Goal: Navigation & Orientation: Find specific page/section

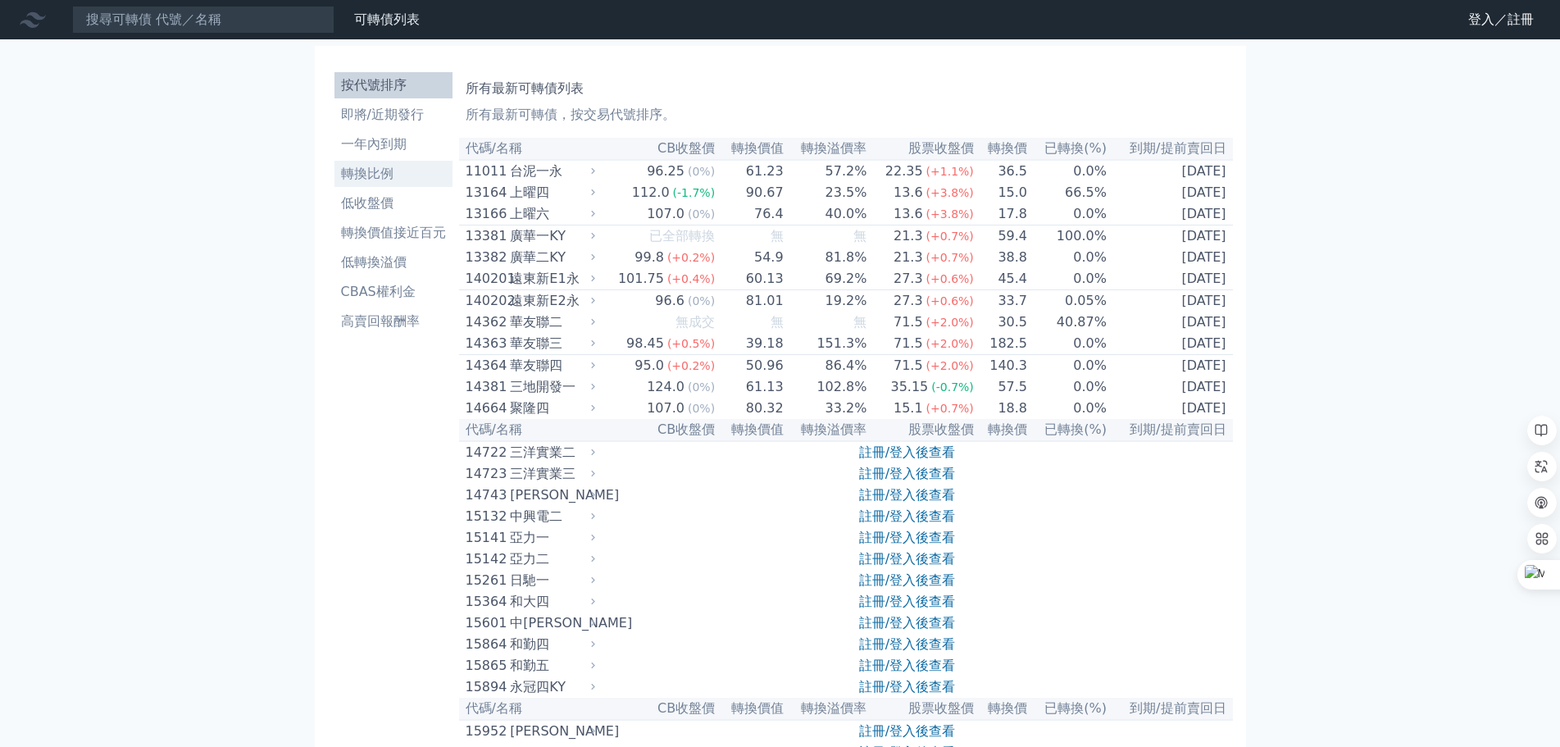
click at [382, 170] on li "轉換比例" at bounding box center [393, 174] width 118 height 20
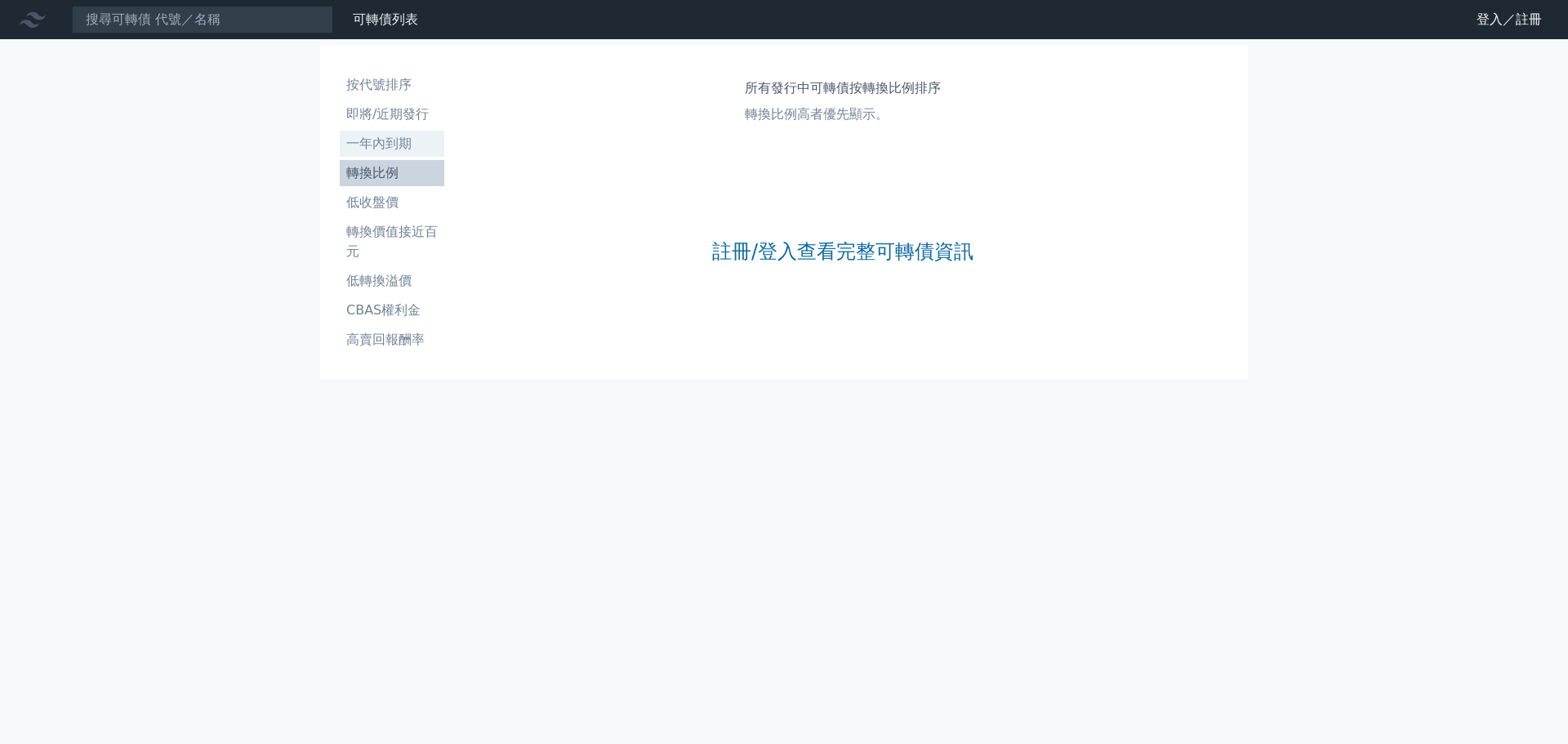
click at [387, 144] on li "一年內到期" at bounding box center [392, 143] width 105 height 20
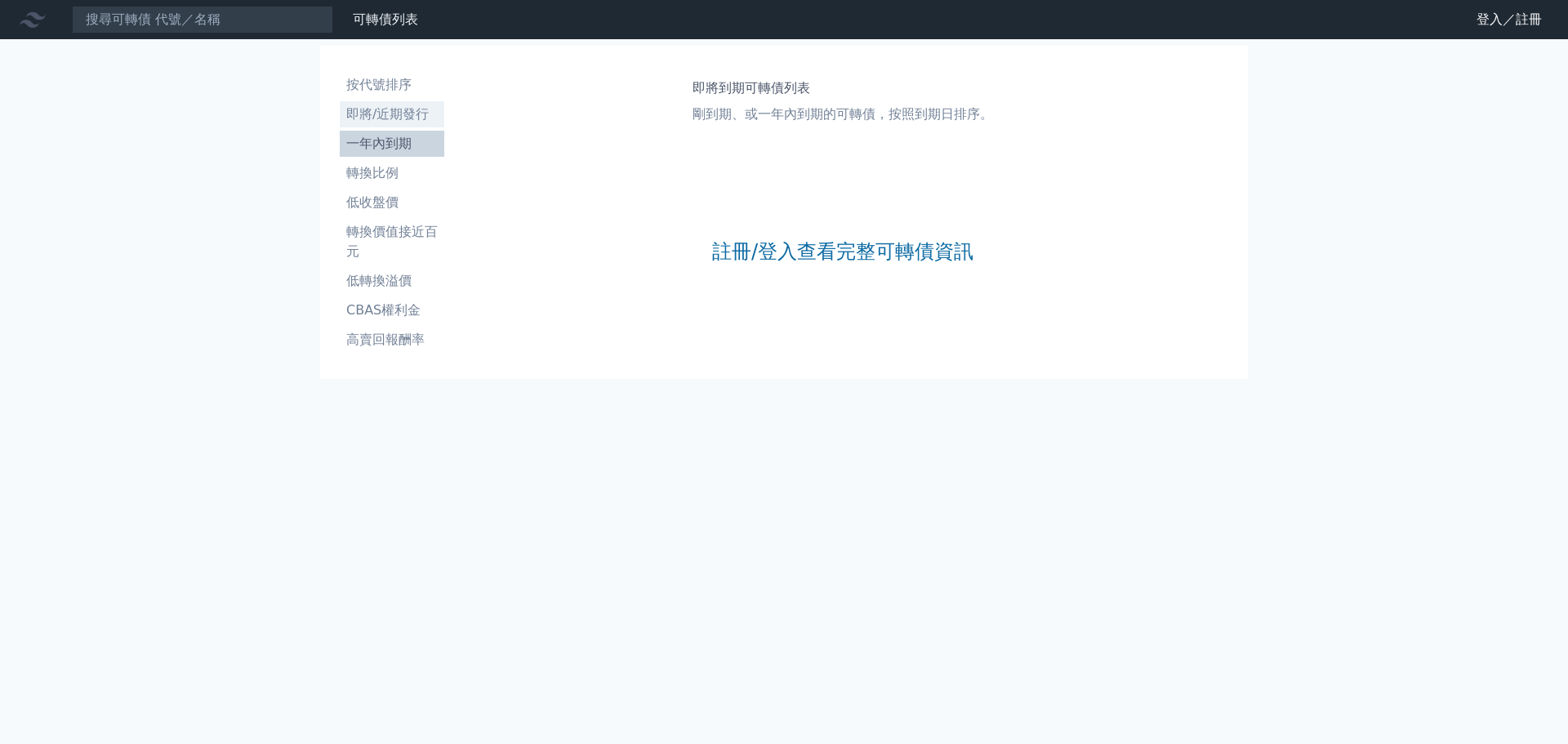
click at [398, 115] on li "即將/近期發行" at bounding box center [392, 115] width 105 height 20
click at [400, 86] on li "按代號排序" at bounding box center [392, 85] width 105 height 20
